Goal: Task Accomplishment & Management: Manage account settings

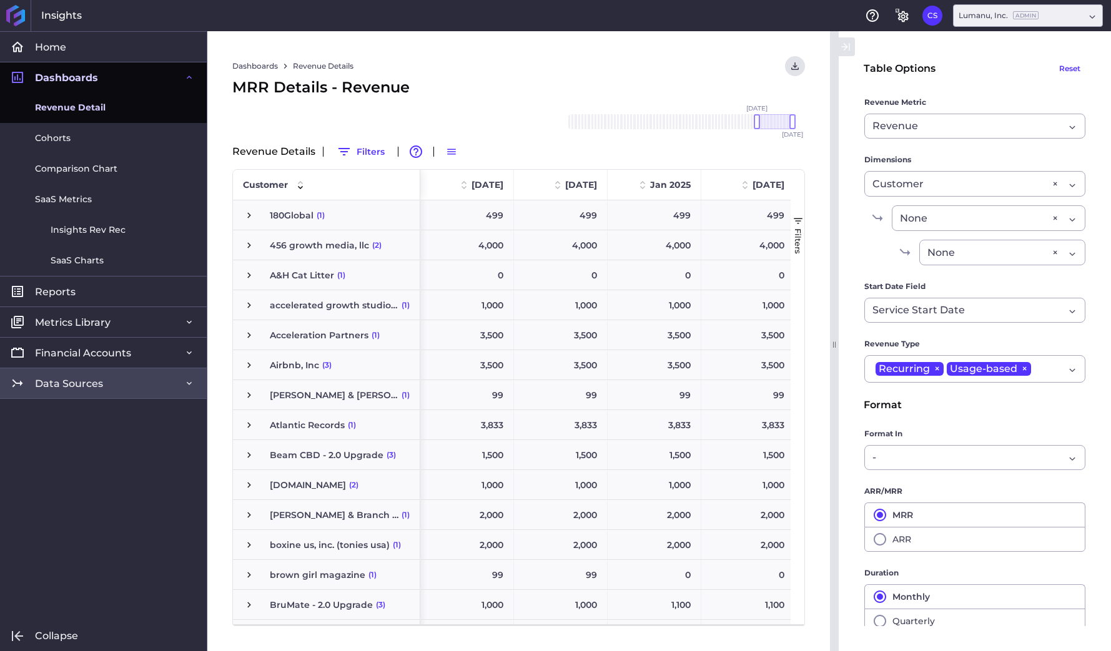
click at [90, 385] on span "Data Sources" at bounding box center [69, 383] width 68 height 13
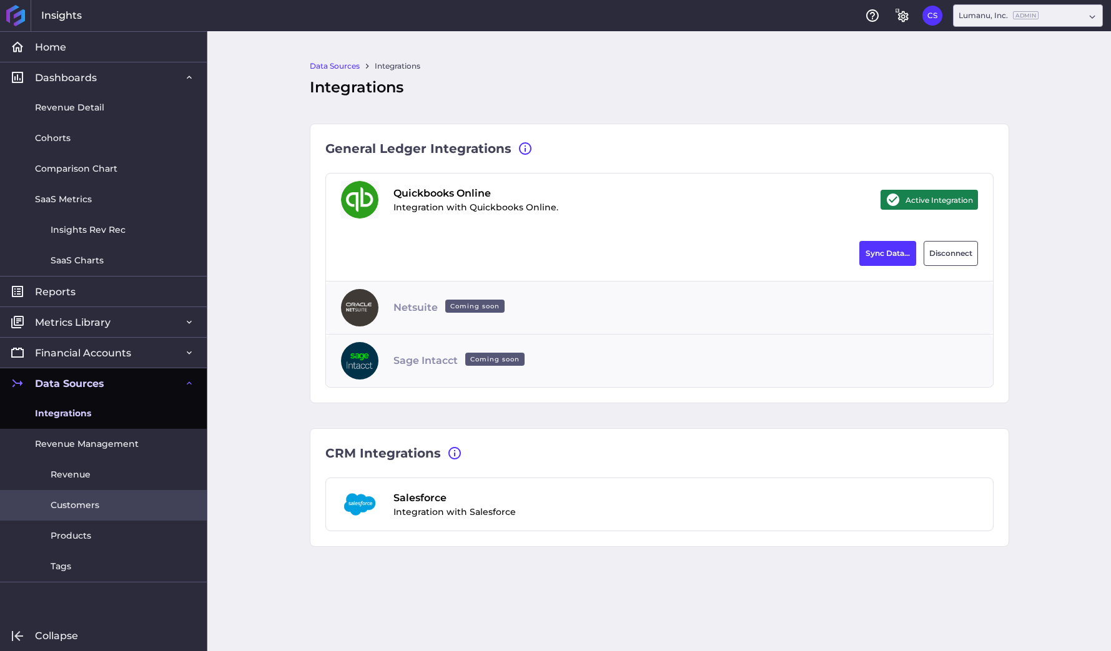
click at [77, 502] on span "Customers" at bounding box center [75, 505] width 49 height 13
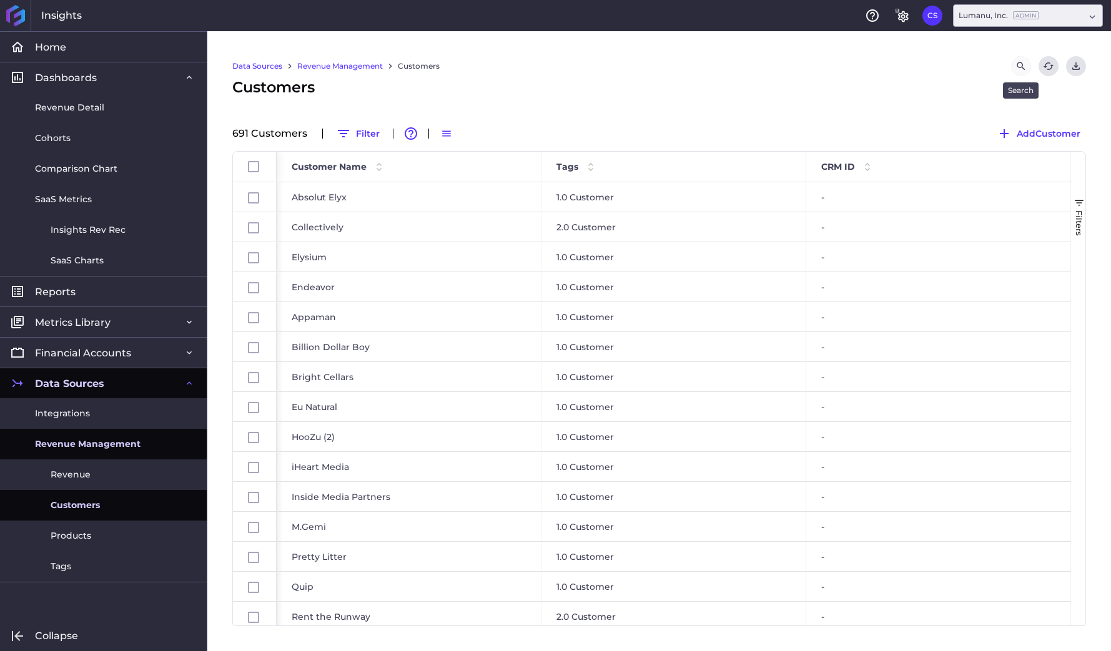
click at [1019, 63] on icon "Search by" at bounding box center [1021, 66] width 11 height 11
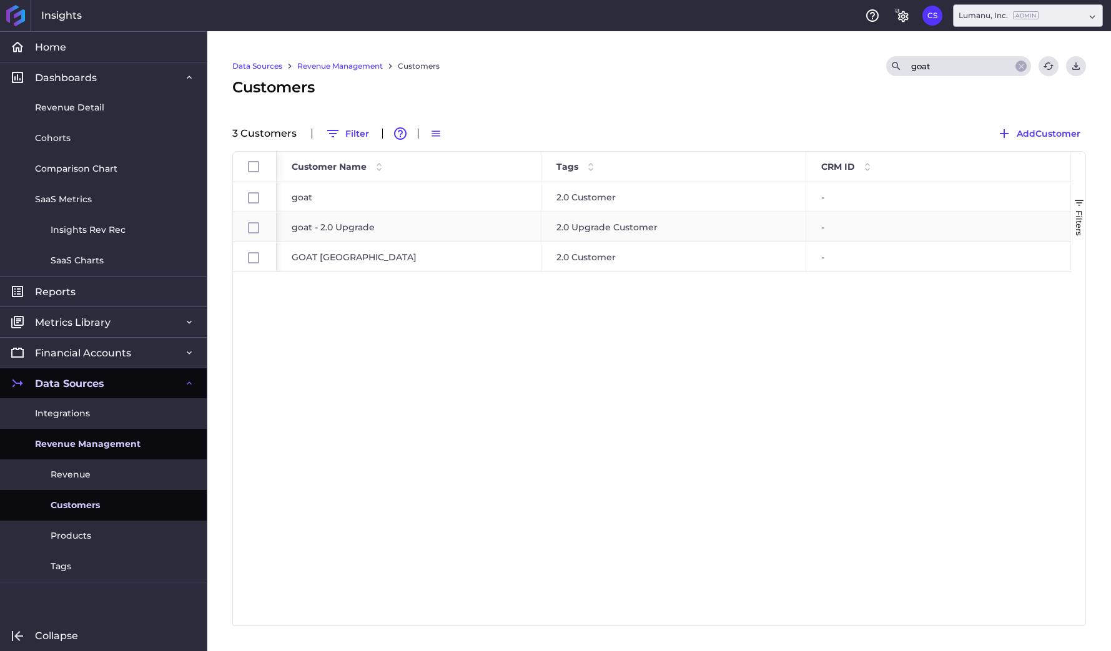
type input "goat"
click at [347, 225] on div "goat - 2.0 Upgrade" at bounding box center [409, 226] width 265 height 29
checkbox input "false"
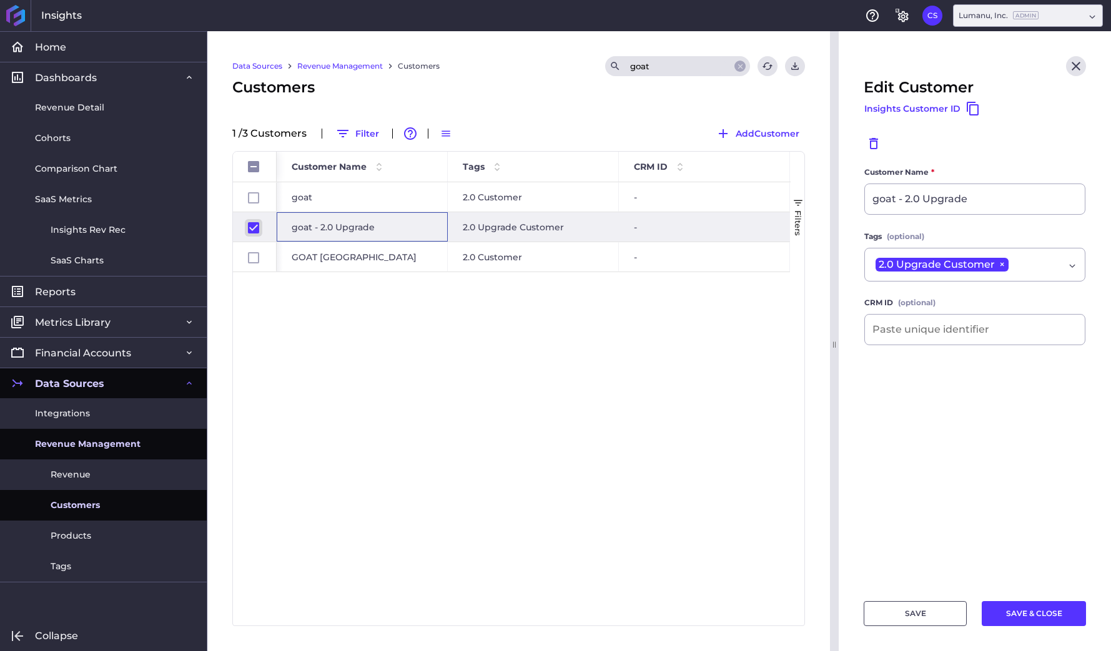
click at [251, 229] on input "Press Space to toggle row selection (checked)" at bounding box center [253, 227] width 11 height 11
checkbox input "false"
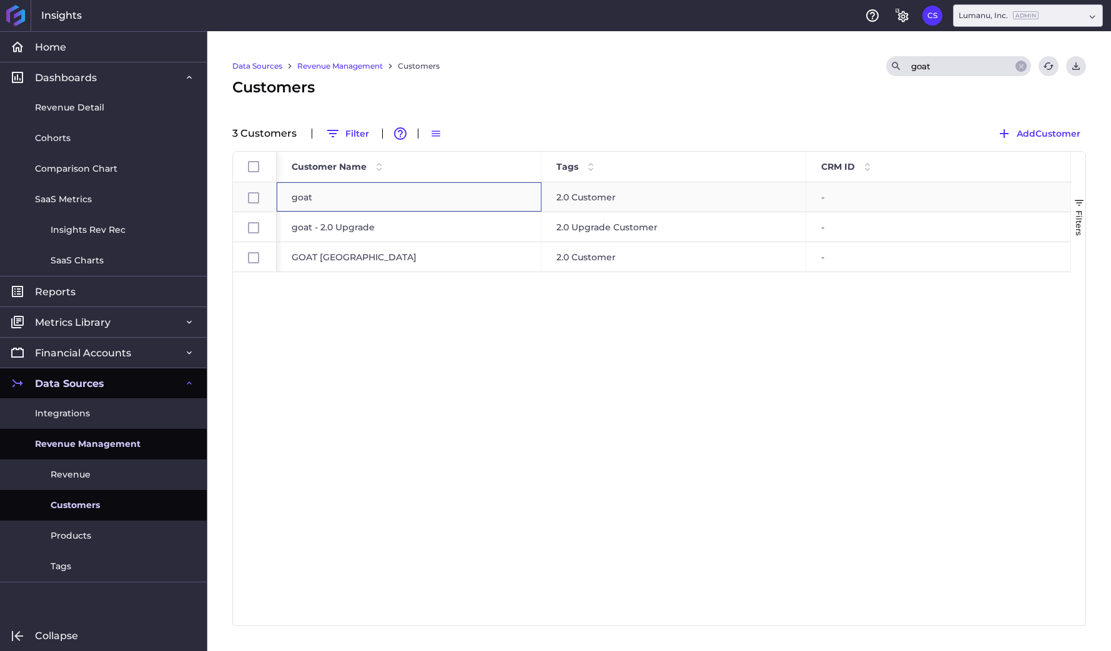
click at [367, 195] on div "goat" at bounding box center [409, 196] width 265 height 29
checkbox input "false"
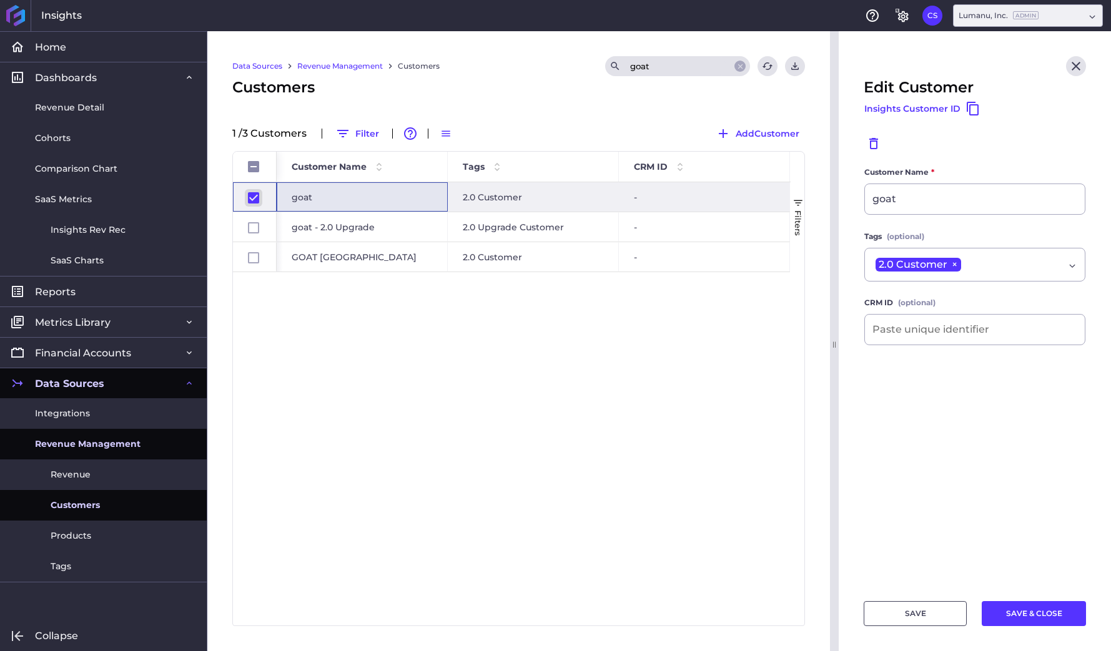
click at [250, 199] on input "Press Space to toggle row selection (checked)" at bounding box center [253, 197] width 11 height 11
checkbox input "false"
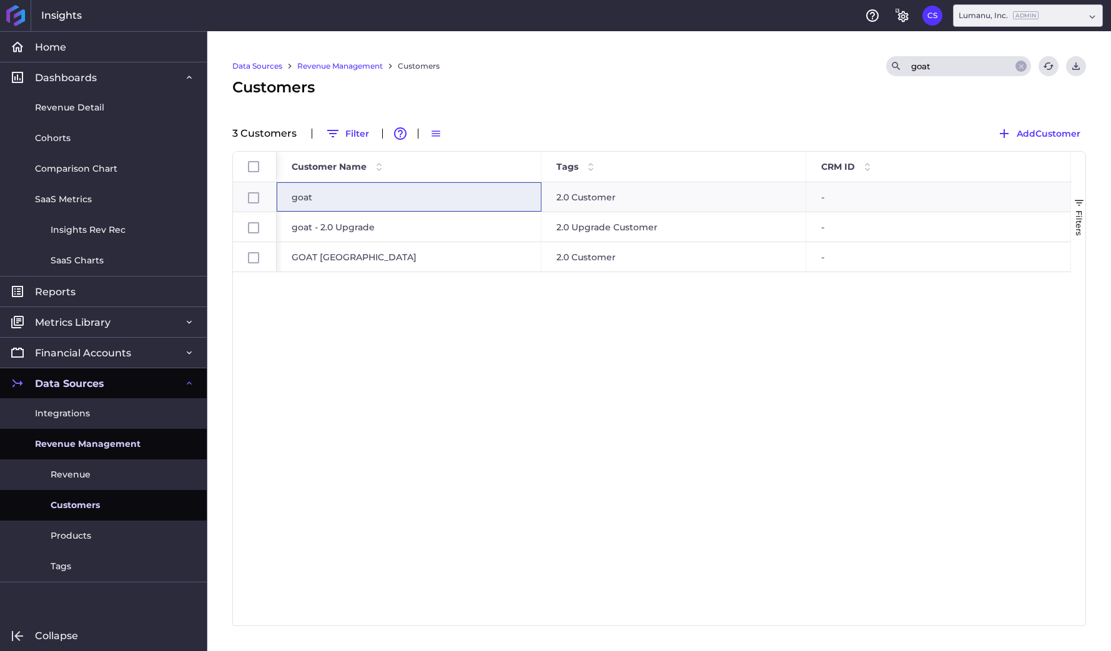
drag, startPoint x: 962, startPoint y: 61, endPoint x: 879, endPoint y: 62, distance: 83.1
click at [879, 62] on div "Data Sources Revenue Management Customers Search goat Refresh table data Downlo…" at bounding box center [659, 66] width 854 height 20
type input "mena"
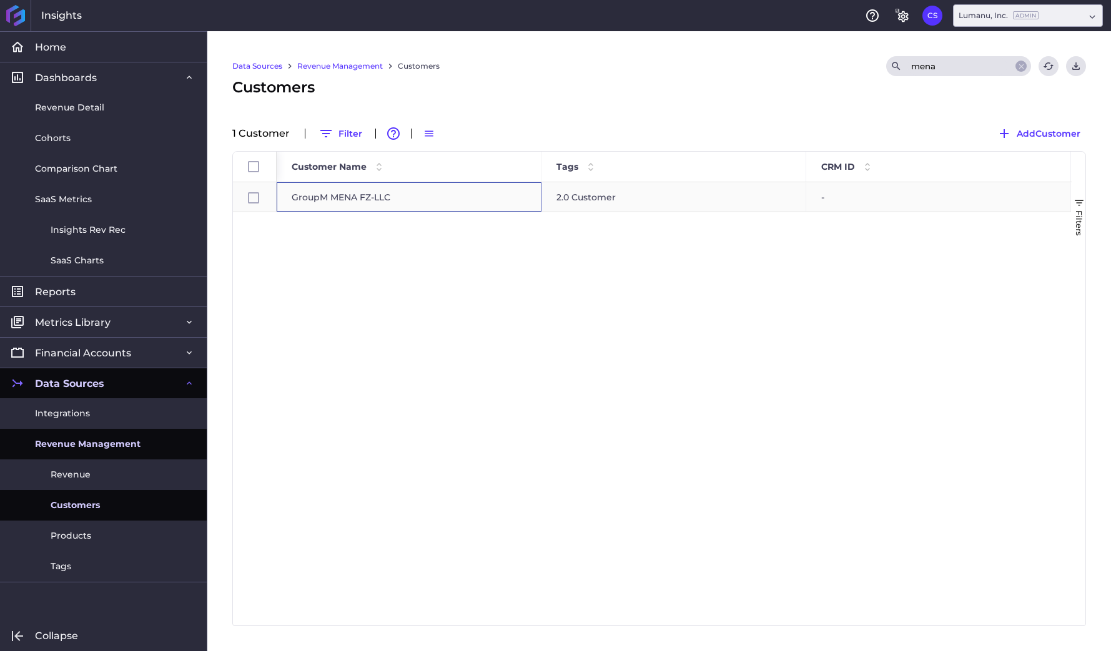
click at [363, 199] on div "GroupM MENA FZ-LLC" at bounding box center [409, 196] width 265 height 29
checkbox input "false"
checkbox input "true"
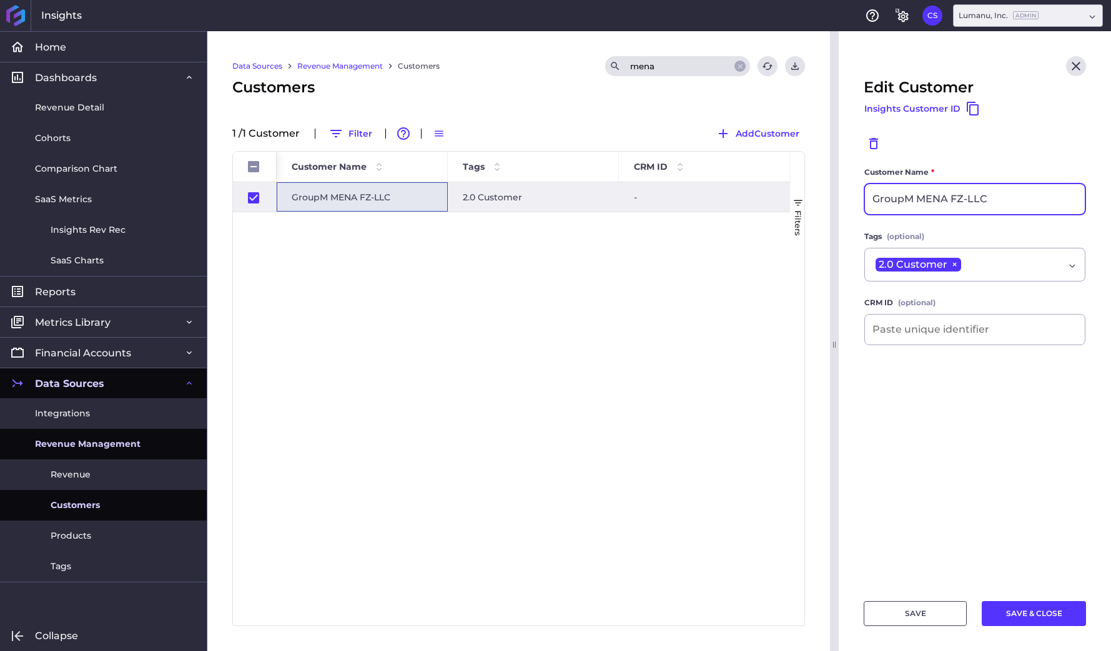
click at [912, 198] on input "GroupM MENA FZ-LLC" at bounding box center [975, 199] width 220 height 30
drag, startPoint x: 912, startPoint y: 200, endPoint x: 851, endPoint y: 200, distance: 60.6
click at [851, 200] on main "Customer Name * GroupM MENA FZ-LLC Tags (optional) 2.0 Customer × 2.0 Customer …" at bounding box center [975, 376] width 272 height 420
type input "WPP Media FZ LLC (Goat MENA)"
click at [1040, 613] on button "SAVE & CLOSE" at bounding box center [1034, 613] width 104 height 25
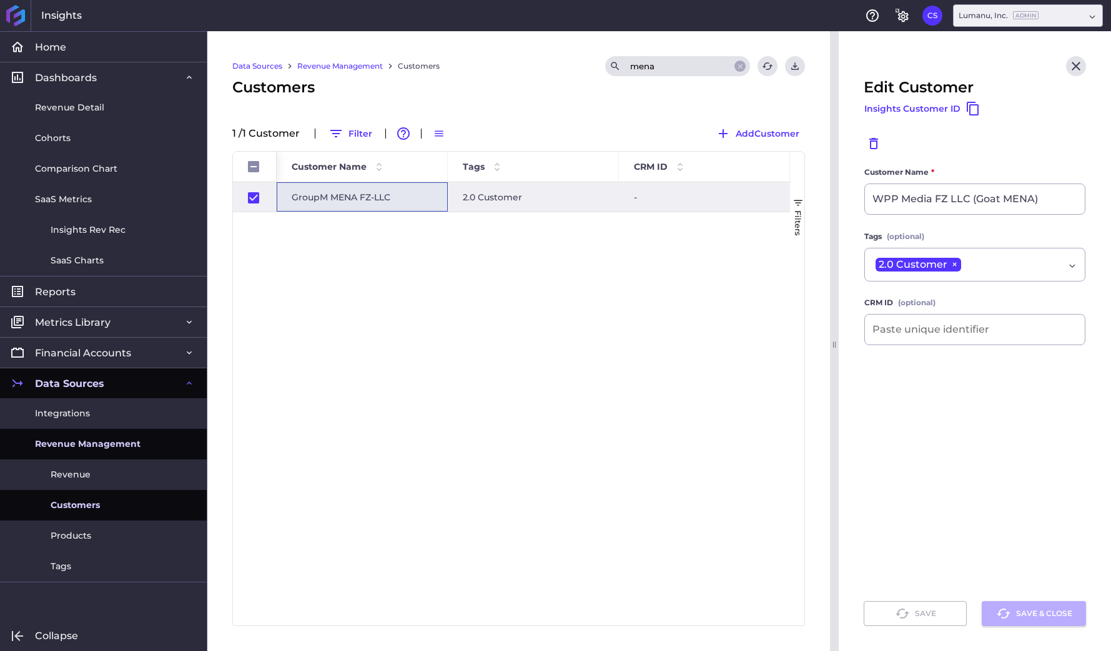
checkbox input "false"
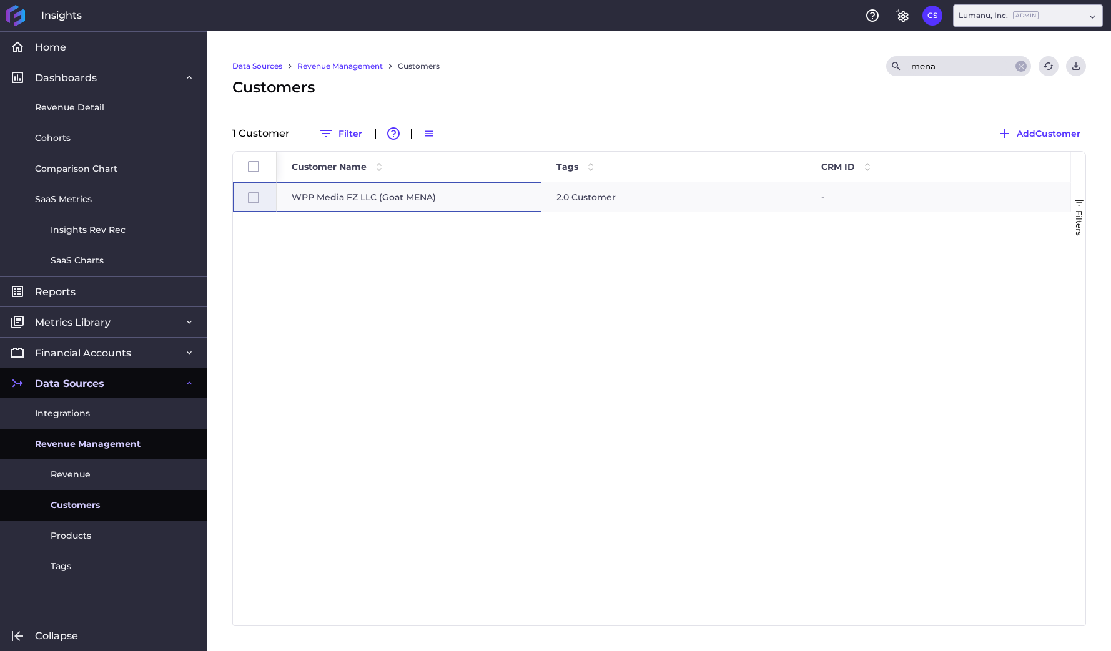
drag, startPoint x: 443, startPoint y: 195, endPoint x: 266, endPoint y: 190, distance: 177.4
click at [266, 190] on div "WPP Media FZ LLC (Goat [GEOGRAPHIC_DATA]) 2.0 Customer -" at bounding box center [652, 403] width 839 height 443
drag, startPoint x: 446, startPoint y: 194, endPoint x: 279, endPoint y: 185, distance: 167.6
click at [277, 185] on div "WPP Media FZ LLC (Goat MENA)" at bounding box center [409, 196] width 265 height 29
checkbox input "false"
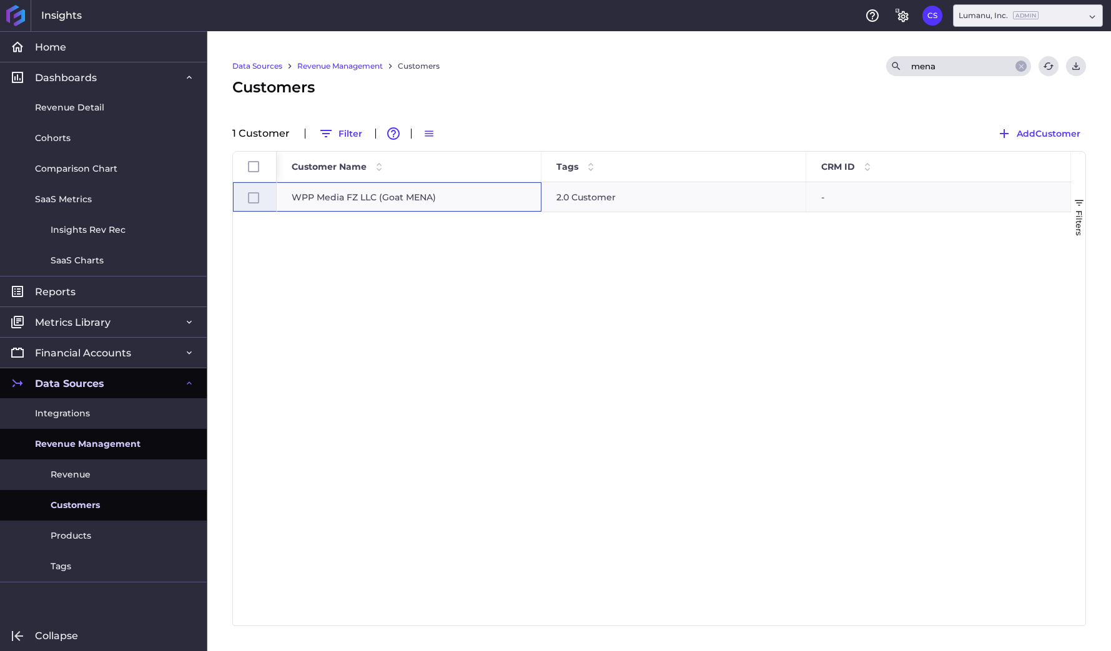
checkbox input "true"
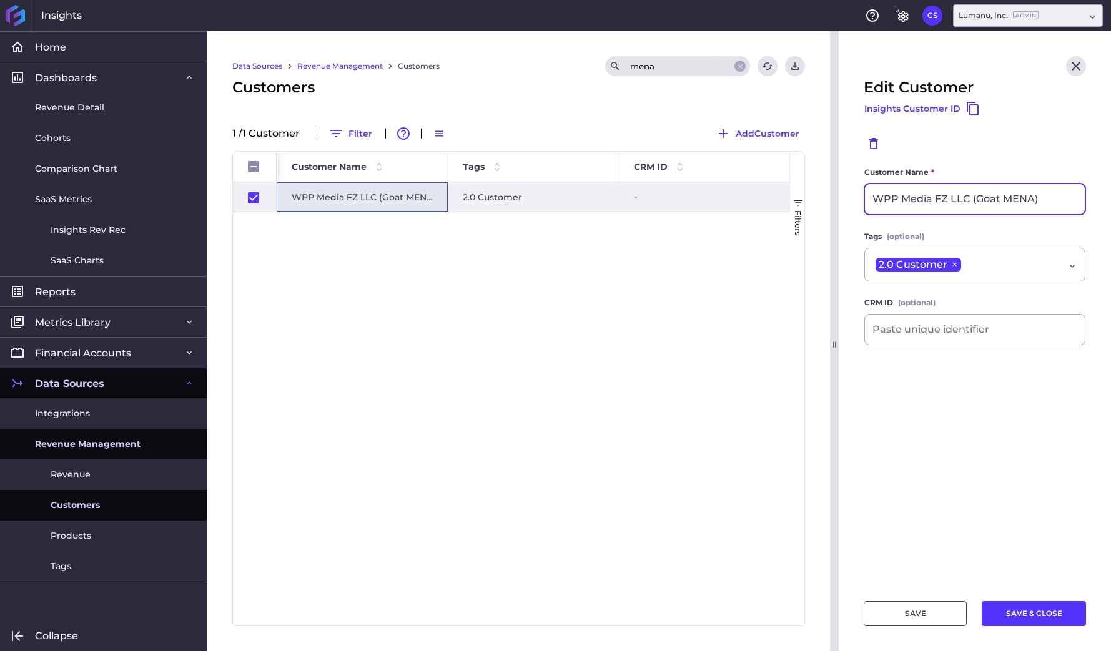
drag, startPoint x: 1047, startPoint y: 199, endPoint x: 788, endPoint y: 199, distance: 259.2
click at [788, 199] on div "Home Home Dashboards Dashboards Revenue Detail Cohorts Comparison Chart SaaS Me…" at bounding box center [555, 341] width 1111 height 620
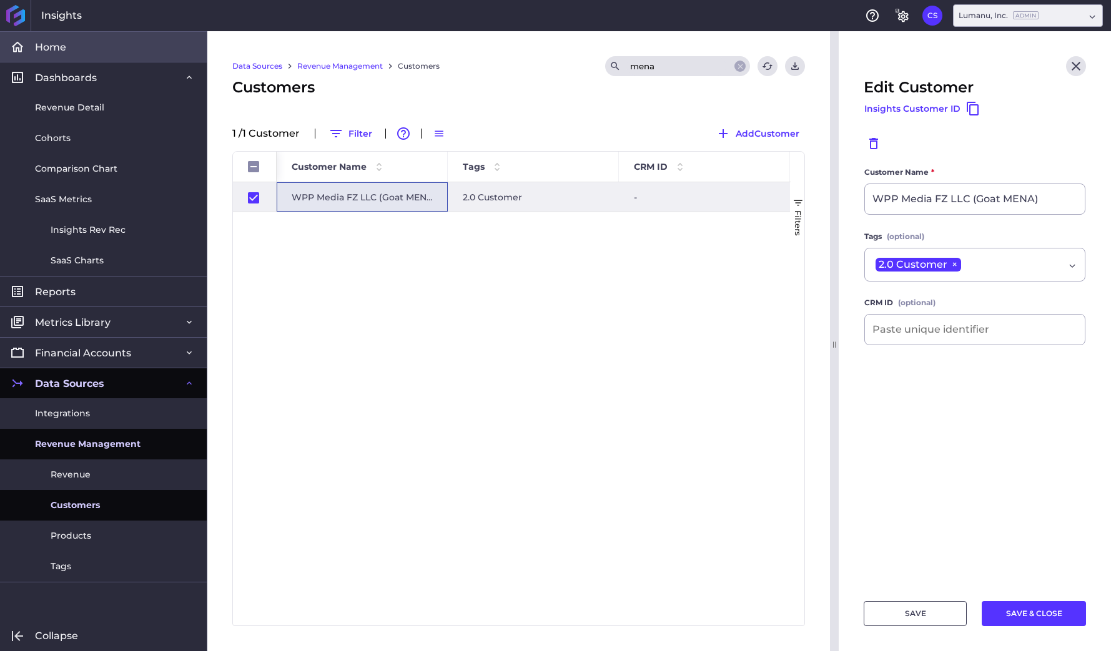
click at [49, 52] on span "Home" at bounding box center [50, 47] width 31 height 13
